Goal: Transaction & Acquisition: Purchase product/service

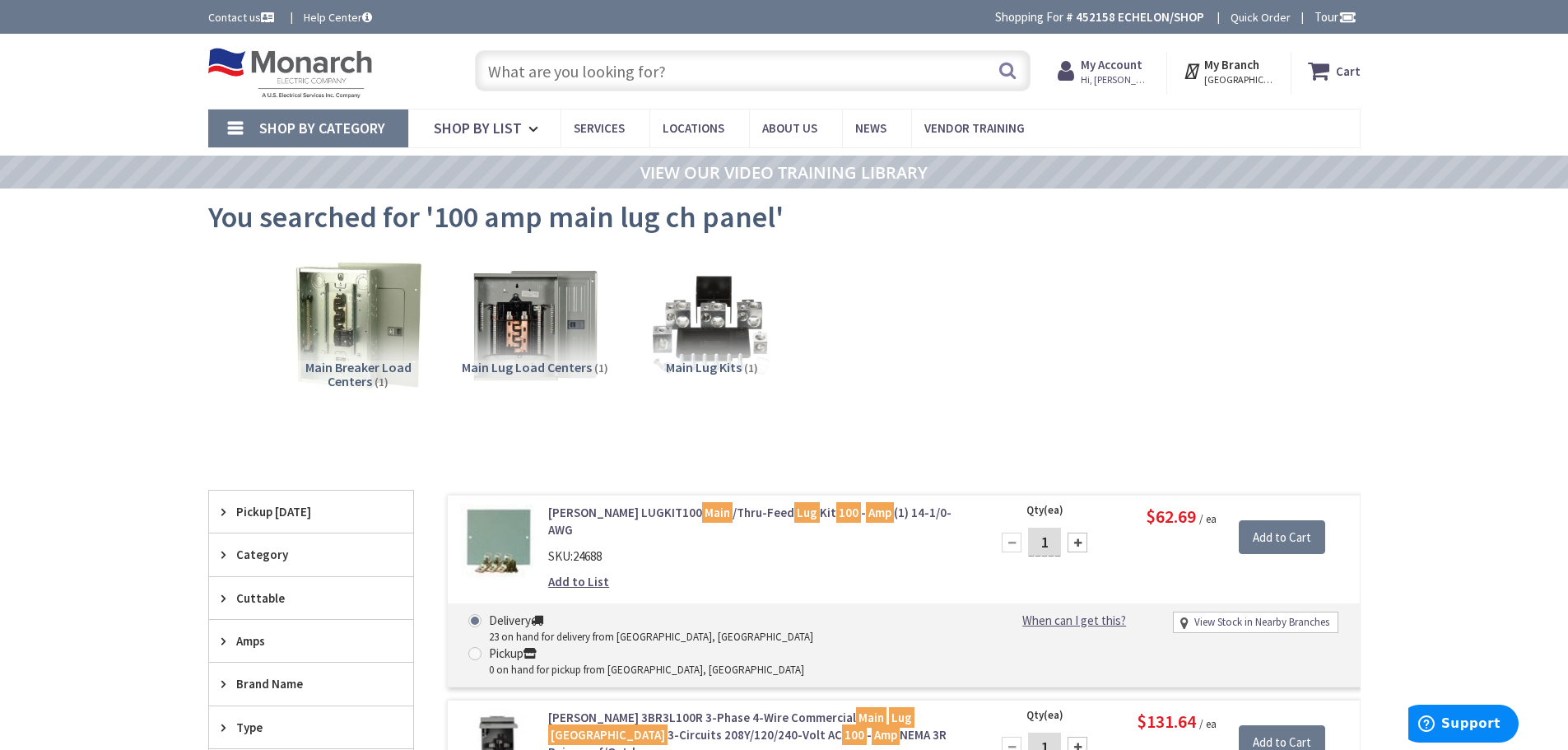
click at [573, 68] on input "text" at bounding box center [752, 71] width 555 height 41
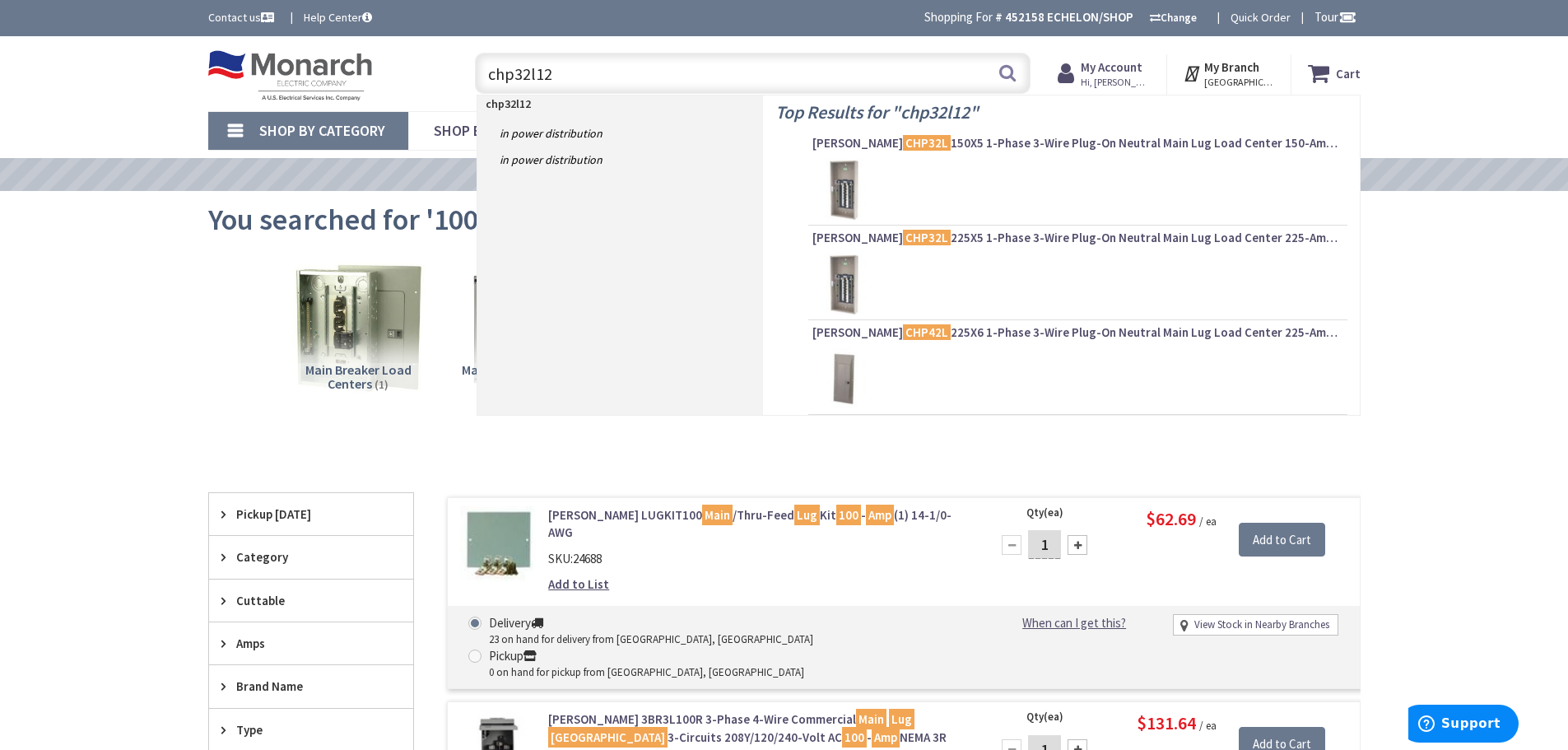
type input "chp32l125"
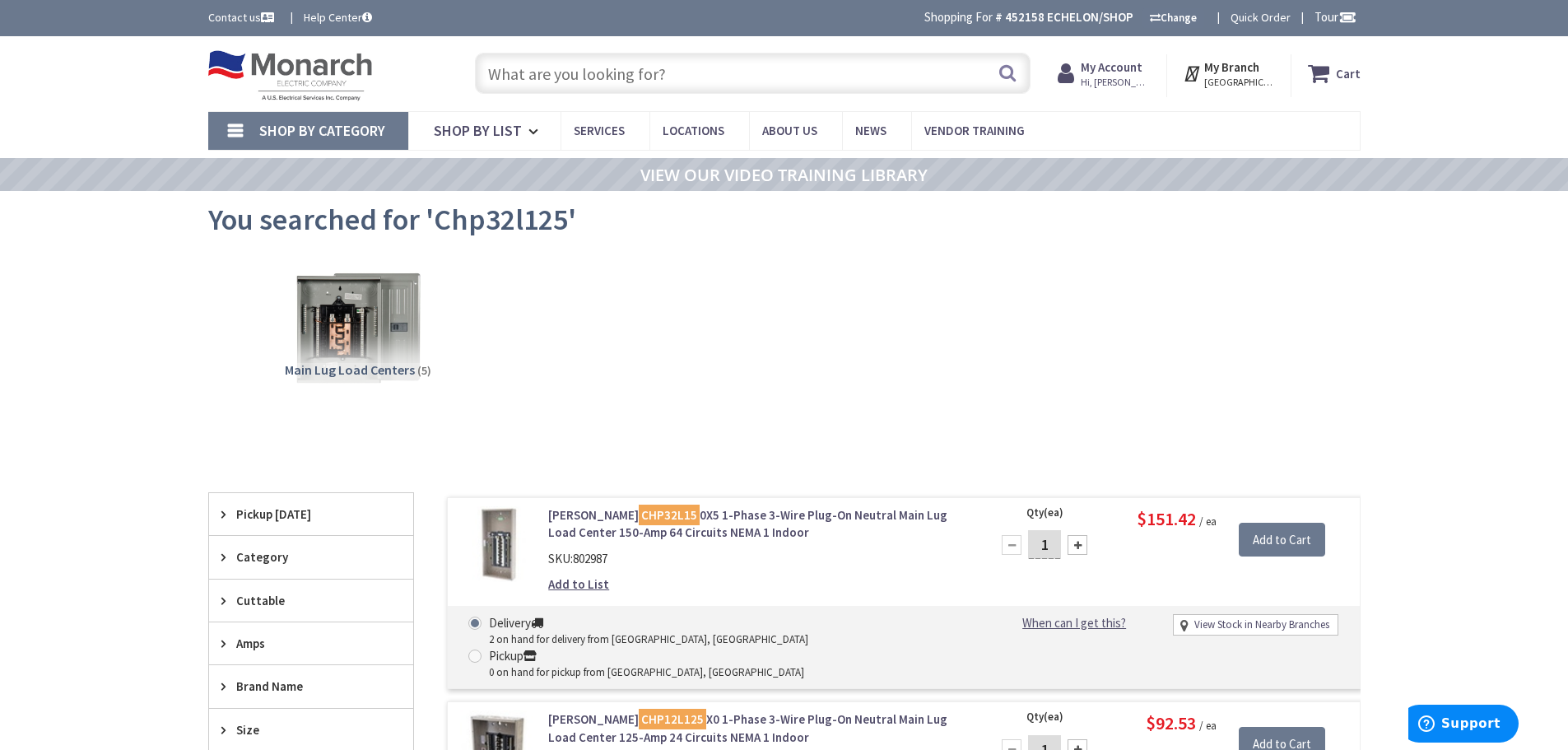
click at [592, 72] on input "text" at bounding box center [752, 72] width 555 height 41
